Goal: Communication & Community: Answer question/provide support

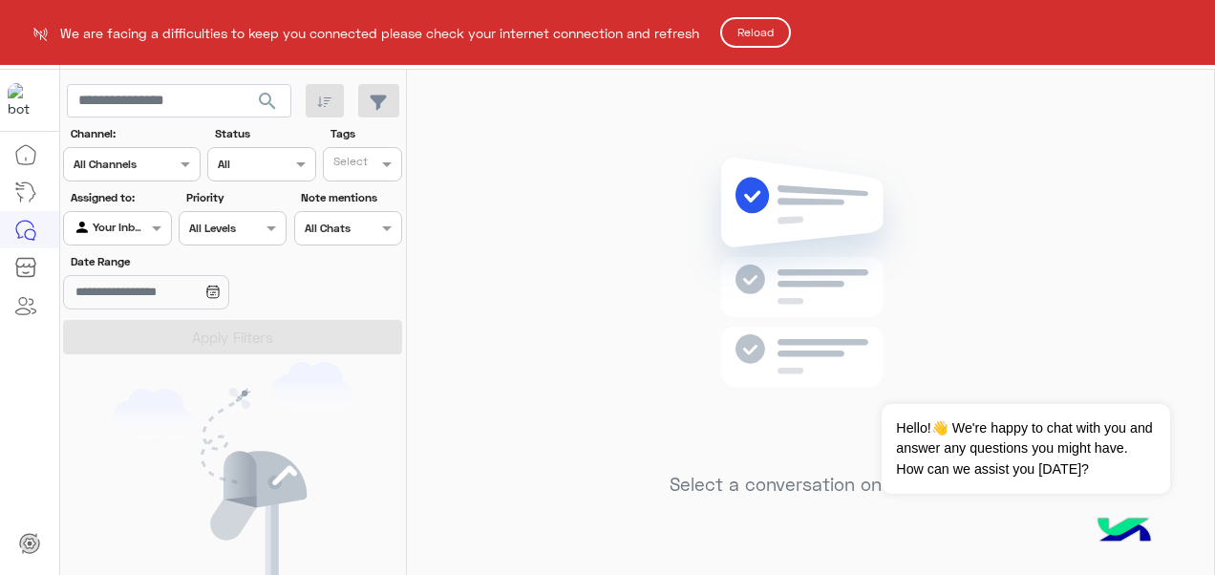
click at [772, 40] on button "Reload" at bounding box center [755, 32] width 71 height 31
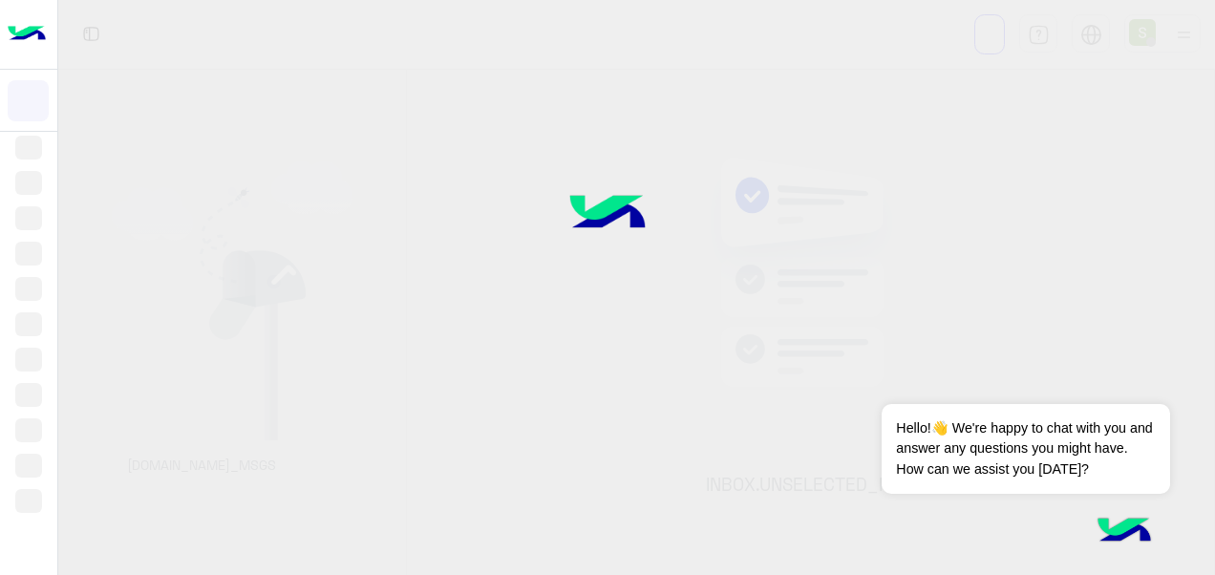
click at [772, 40] on div at bounding box center [607, 287] width 1215 height 575
